Goal: Register for event/course

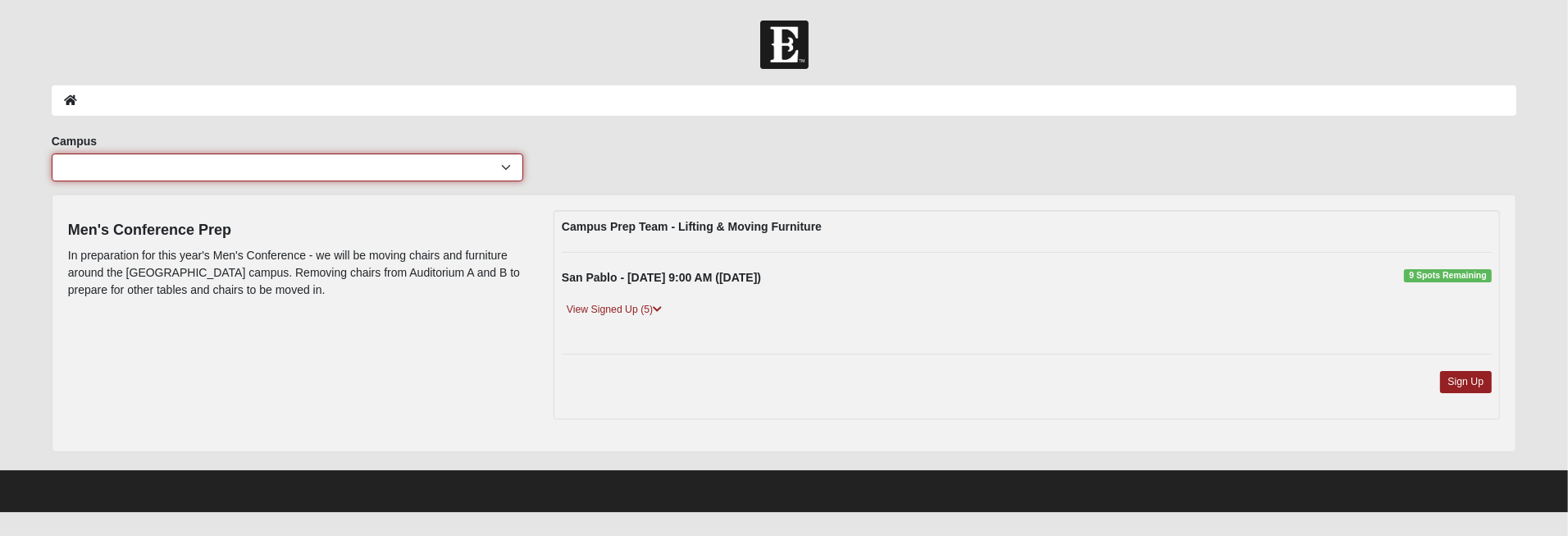
click at [505, 165] on select "[GEOGRAPHIC_DATA] [GEOGRAPHIC_DATA] (Coming Soon) Eleven22 Online [PERSON_NAME]…" at bounding box center [287, 167] width 471 height 28
click at [505, 156] on select "[GEOGRAPHIC_DATA] [GEOGRAPHIC_DATA] (Coming Soon) Eleven22 Online [PERSON_NAME]…" at bounding box center [287, 167] width 471 height 28
select select "3"
click at [52, 153] on select "[GEOGRAPHIC_DATA] [GEOGRAPHIC_DATA] (Coming Soon) Eleven22 Online [PERSON_NAME]…" at bounding box center [287, 167] width 471 height 28
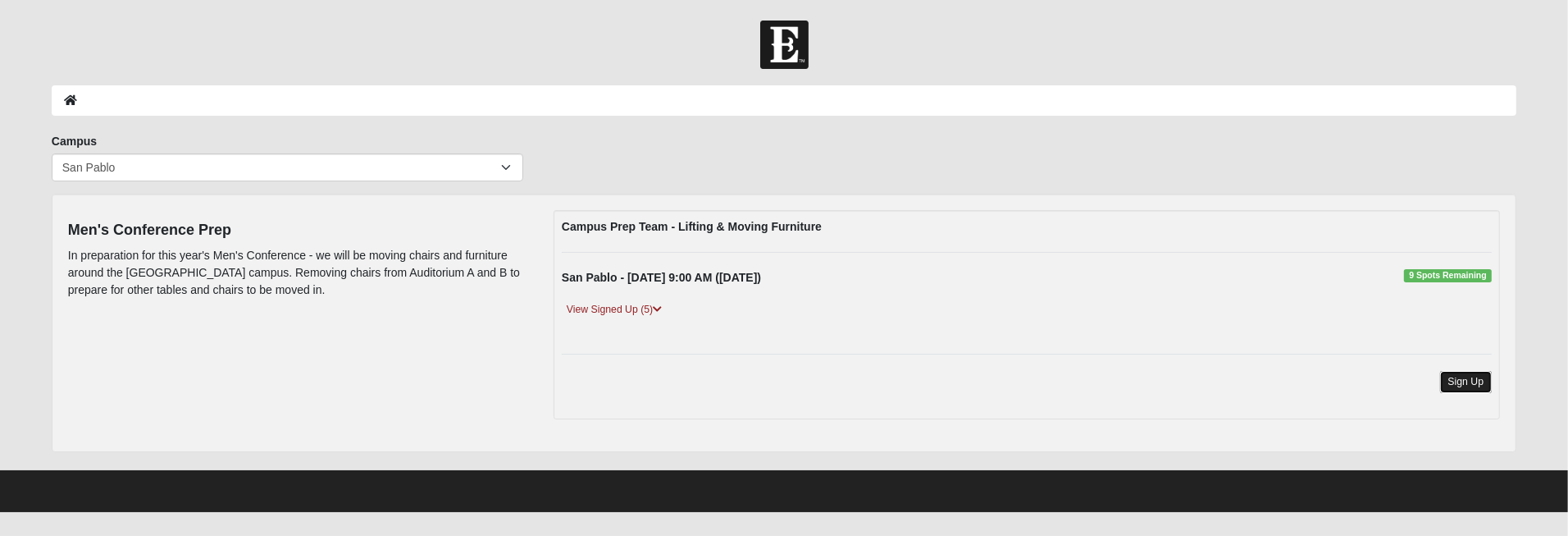
click at [1471, 375] on link "Sign Up" at bounding box center [1467, 382] width 53 height 22
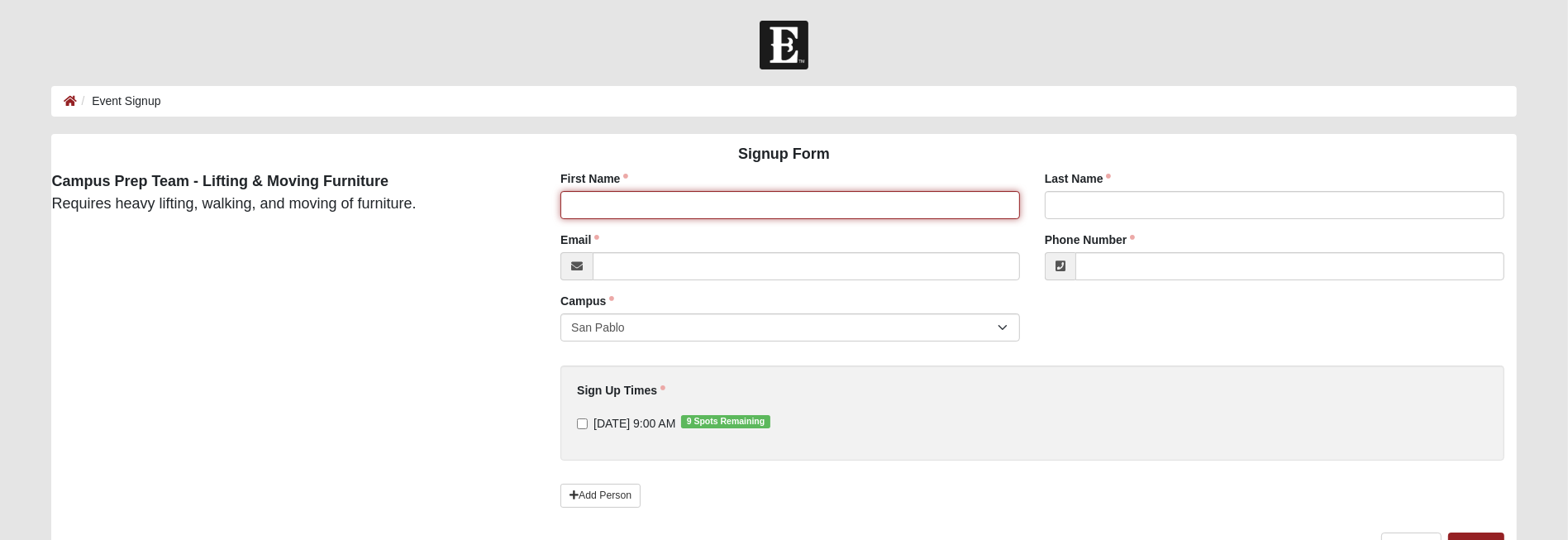
click at [861, 210] on input "First Name" at bounding box center [790, 205] width 459 height 29
type input "Christopher"
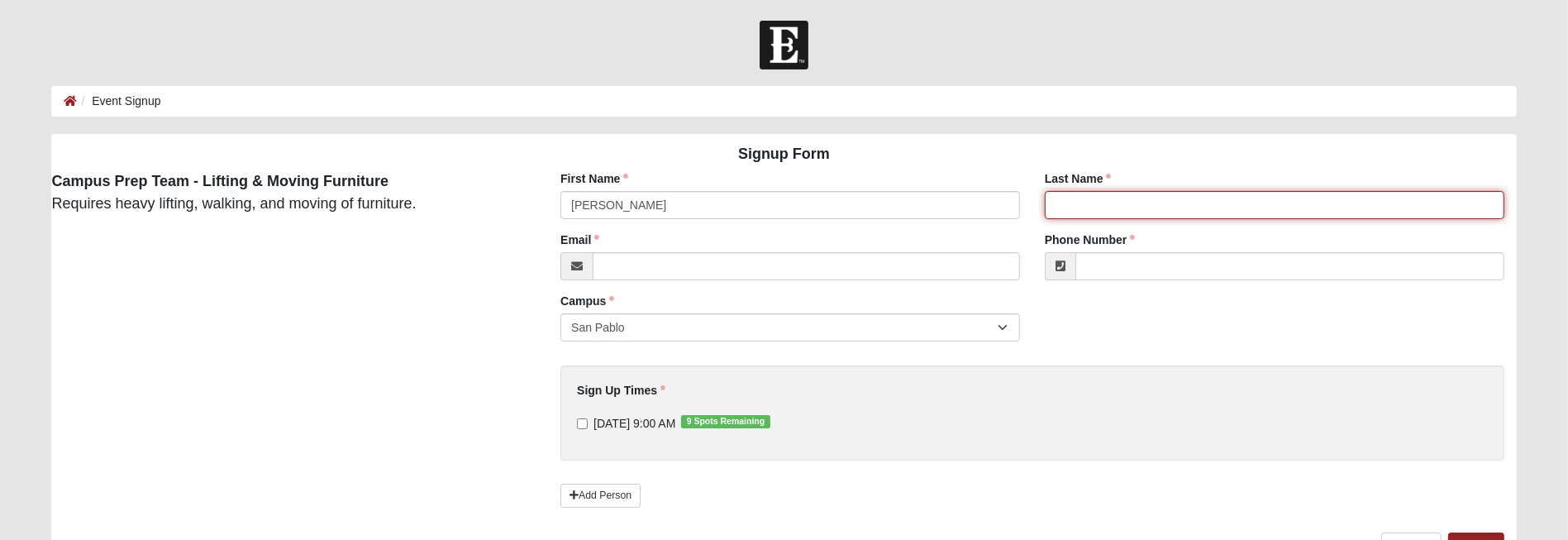
type input "Castleman"
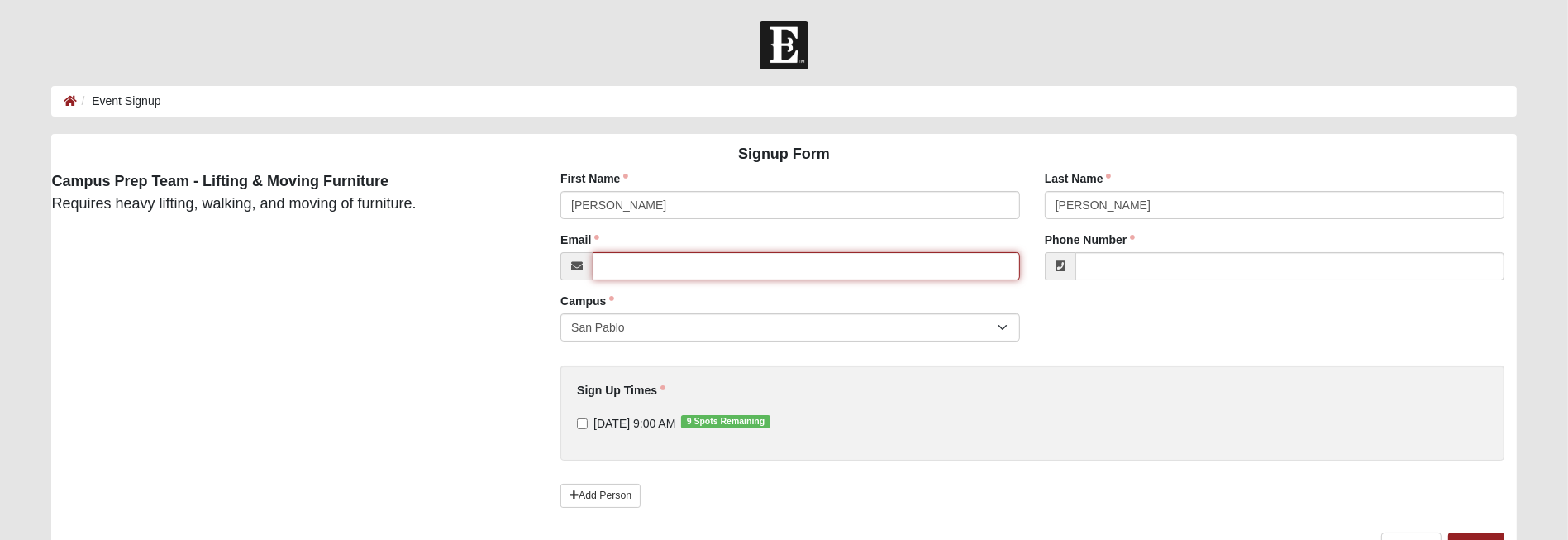
type input "ccastleman419@gmail.com"
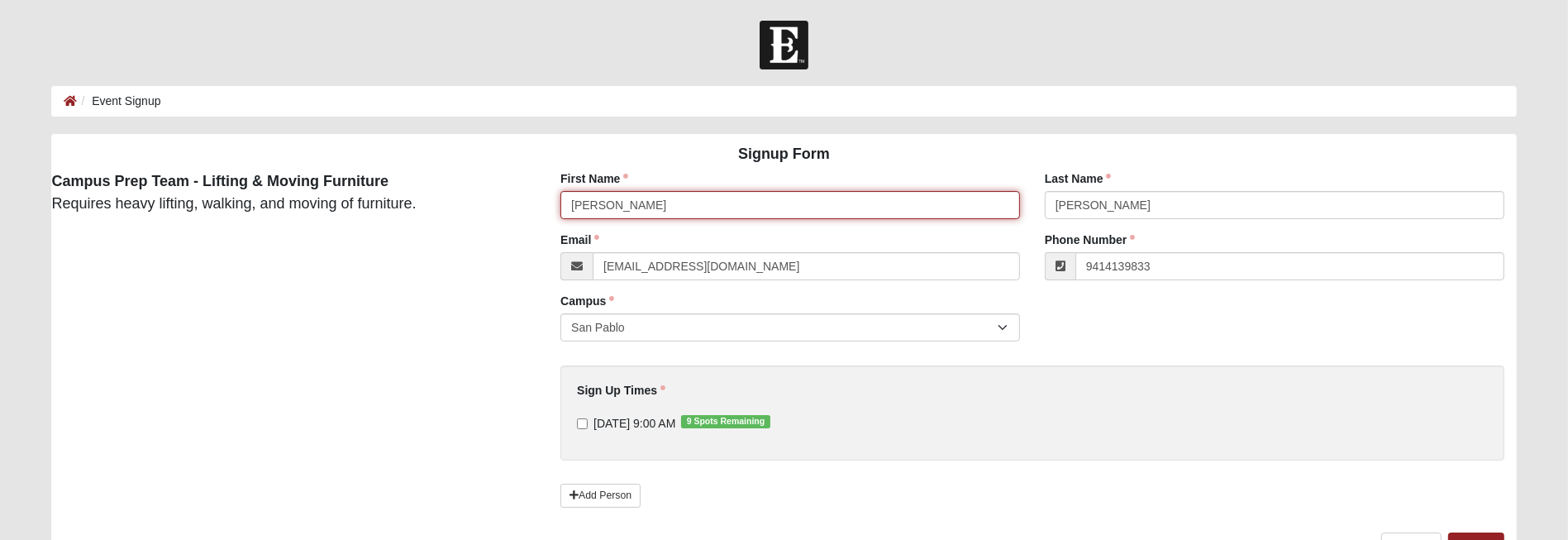
type input "(941) 413-9833"
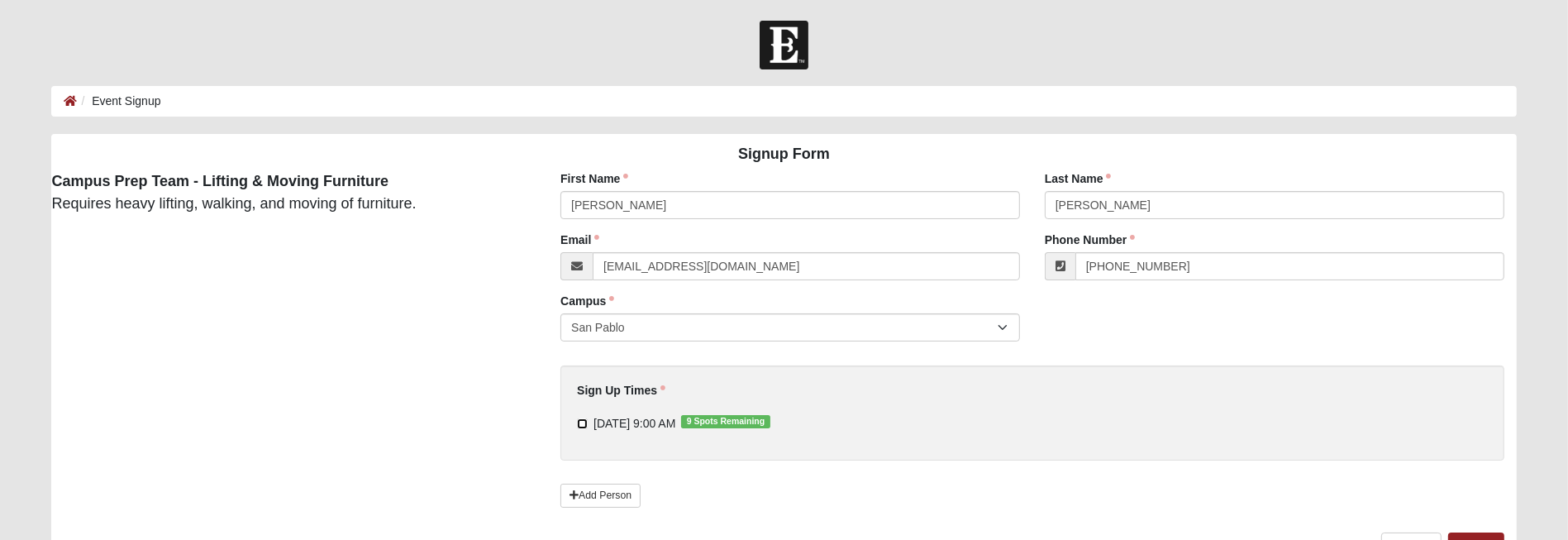
click at [582, 425] on input "10/17/2025 9:00 AM 9 Spots Remaining" at bounding box center [582, 423] width 11 height 11
checkbox input "true"
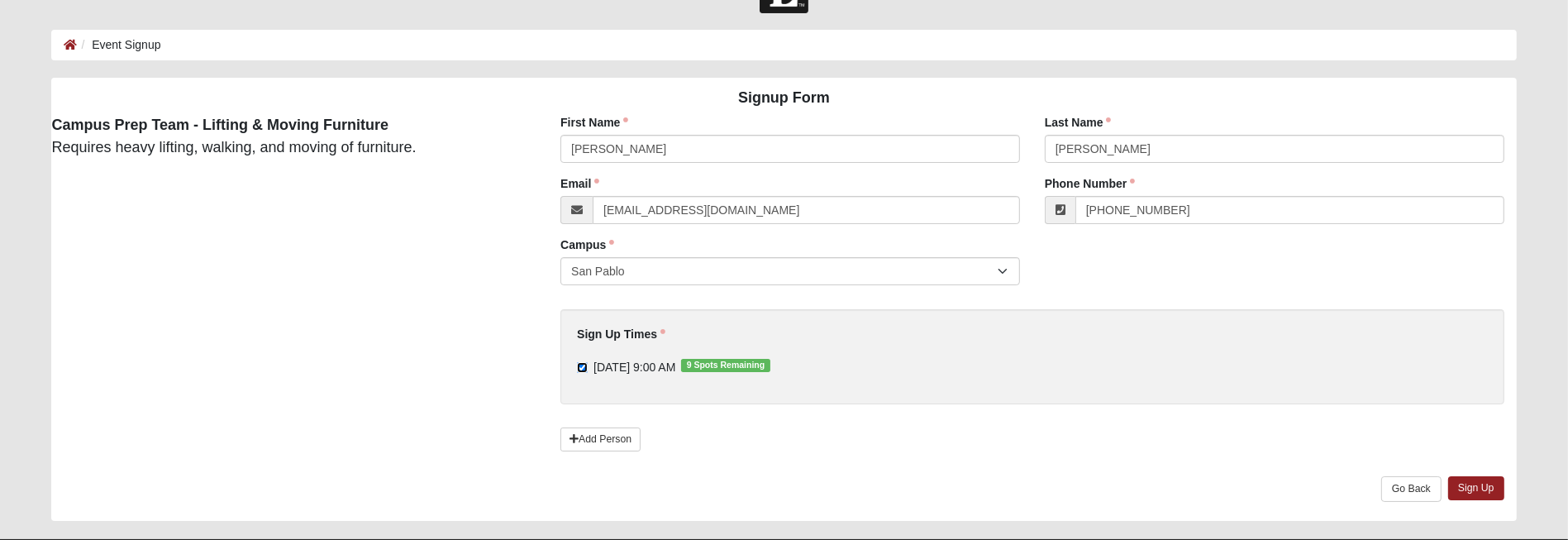
scroll to position [95, 0]
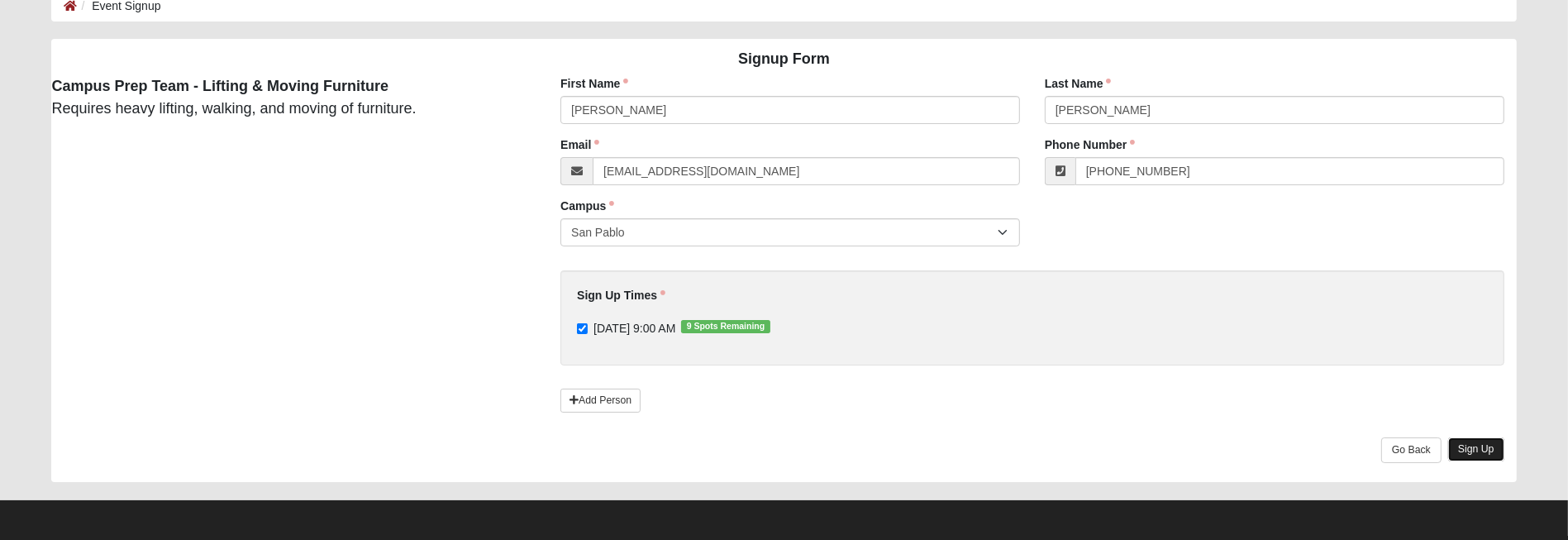
click at [1473, 446] on link "Sign Up" at bounding box center [1476, 450] width 56 height 24
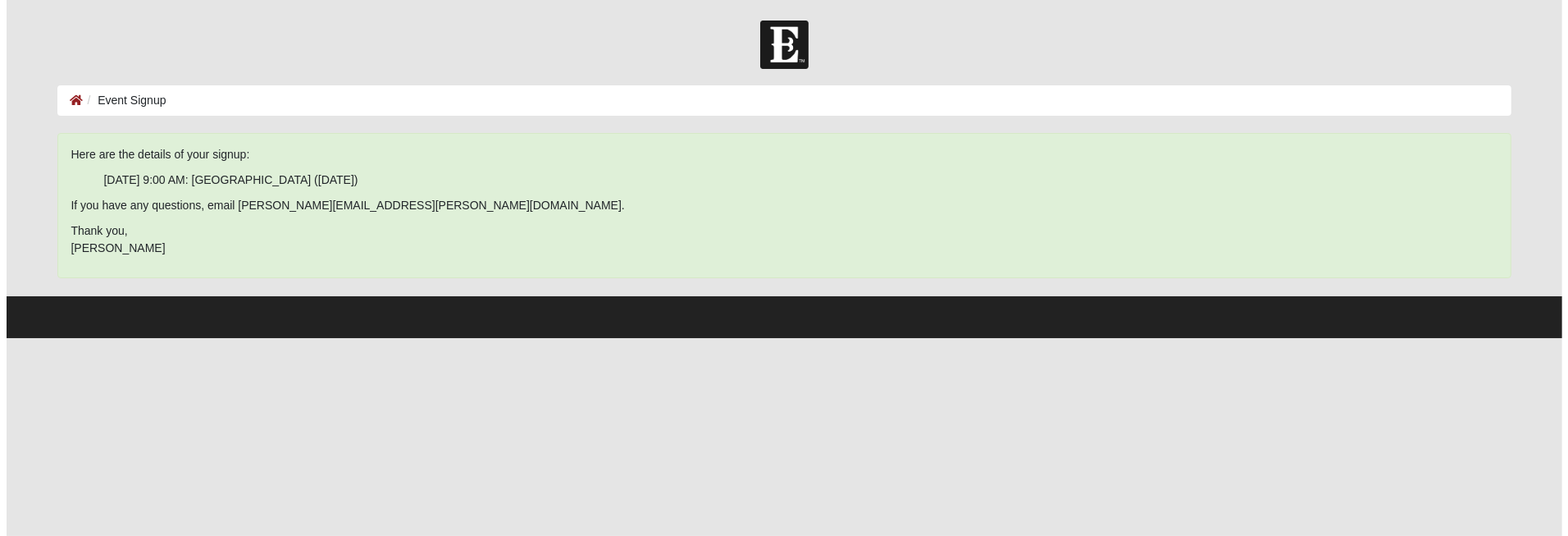
scroll to position [0, 0]
